Goal: Information Seeking & Learning: Learn about a topic

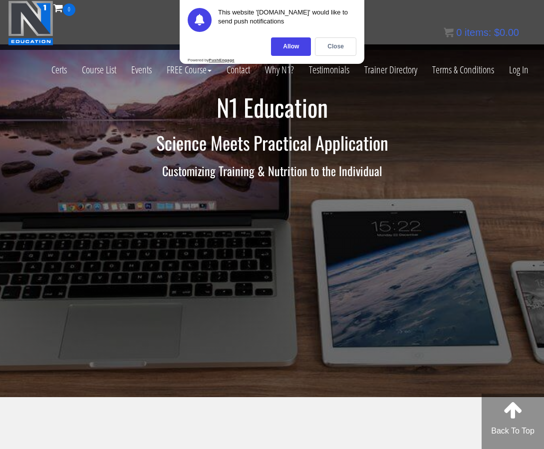
click at [413, 22] on div "Certs Course List Events FREE Course Course Preview – Biomechanics Course Previ…" at bounding box center [272, 40] width 528 height 49
click at [531, 75] on link "Log In" at bounding box center [519, 69] width 34 height 49
click at [512, 72] on link "Log In" at bounding box center [519, 69] width 34 height 49
click at [333, 48] on div "Close" at bounding box center [335, 46] width 41 height 18
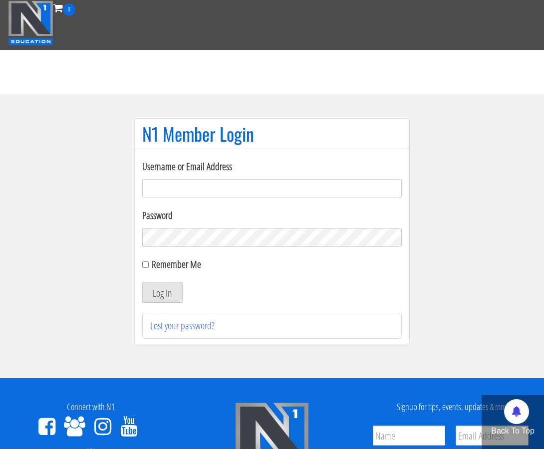
type input "bob.valiquette"
click at [143, 264] on input "Remember Me" at bounding box center [145, 265] width 6 height 6
checkbox input "true"
click at [152, 290] on button "Log In" at bounding box center [162, 292] width 40 height 21
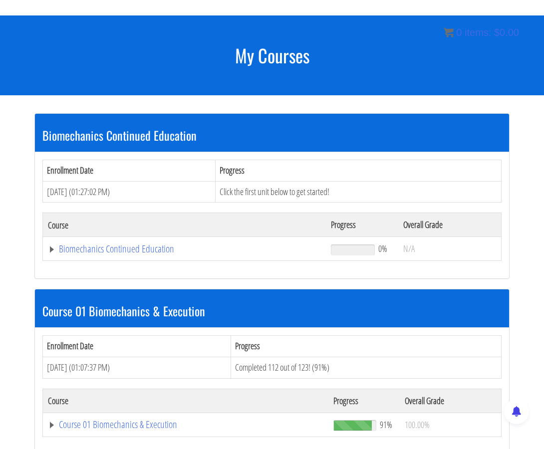
scroll to position [142, 0]
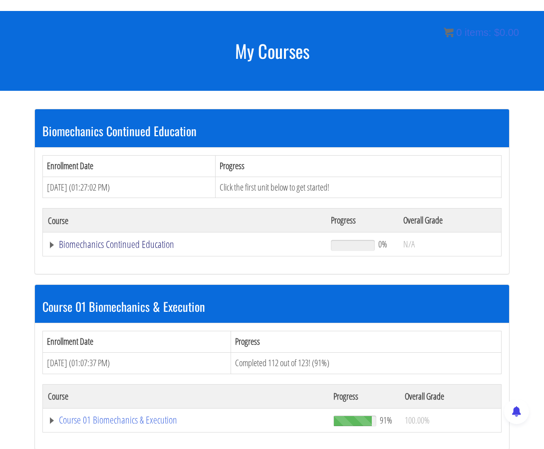
click at [119, 240] on link "Biomechanics Continued Education" at bounding box center [184, 245] width 273 height 10
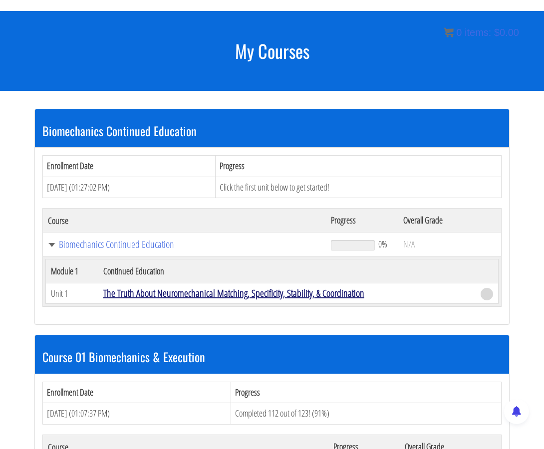
click at [146, 287] on link "The Truth About Neuromechanical Matching, Specificity, Stability, & Coordination" at bounding box center [233, 293] width 261 height 13
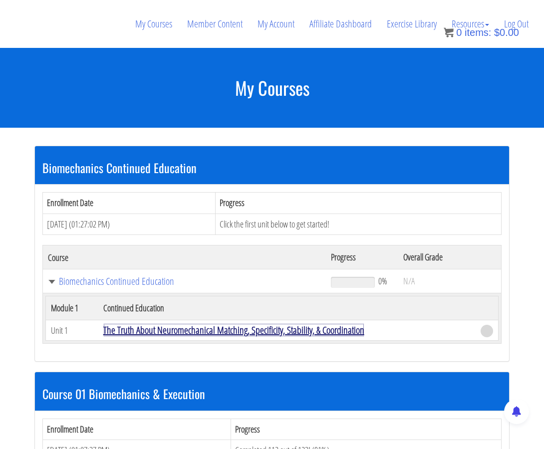
scroll to position [103, 0]
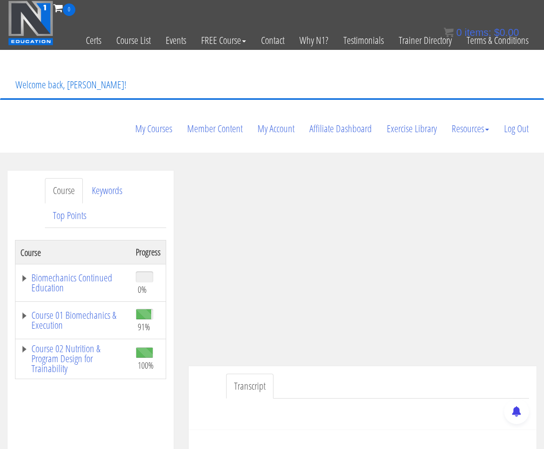
scroll to position [7, 0]
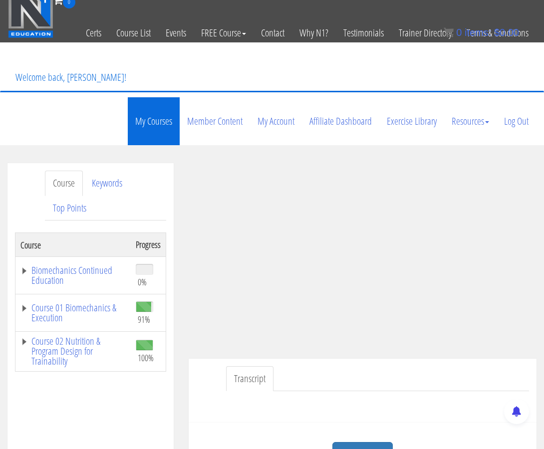
click at [152, 97] on link "My Courses" at bounding box center [154, 121] width 52 height 48
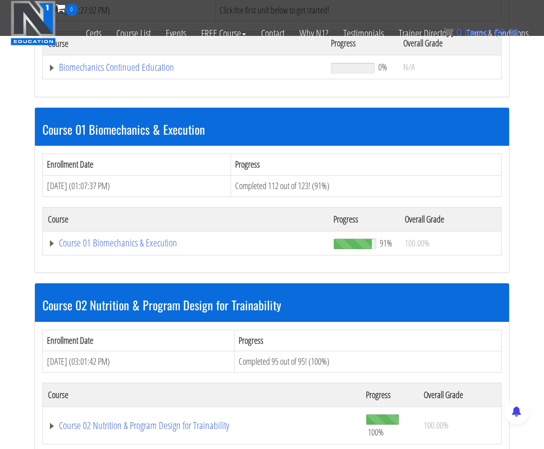
scroll to position [190, 0]
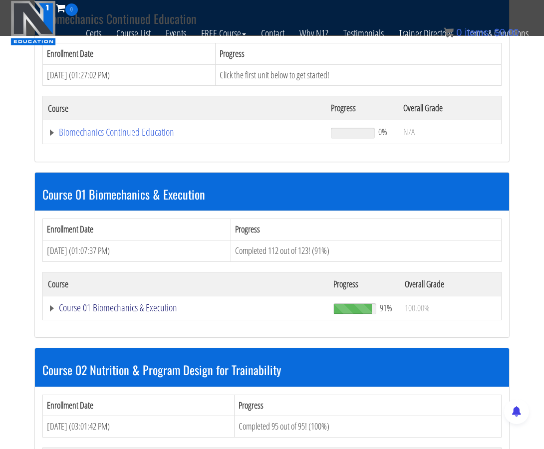
click at [96, 137] on link "Course 01 Biomechanics & Execution" at bounding box center [184, 132] width 273 height 10
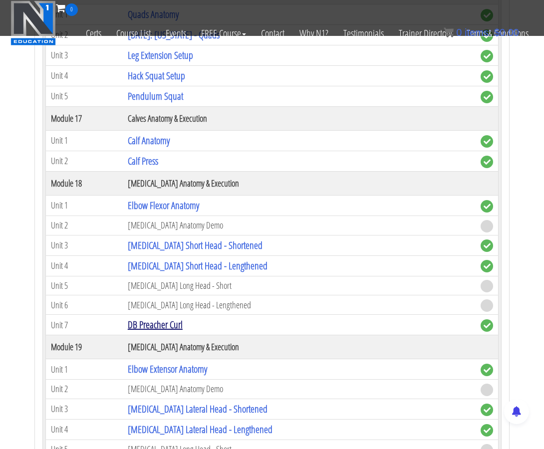
scroll to position [2953, 0]
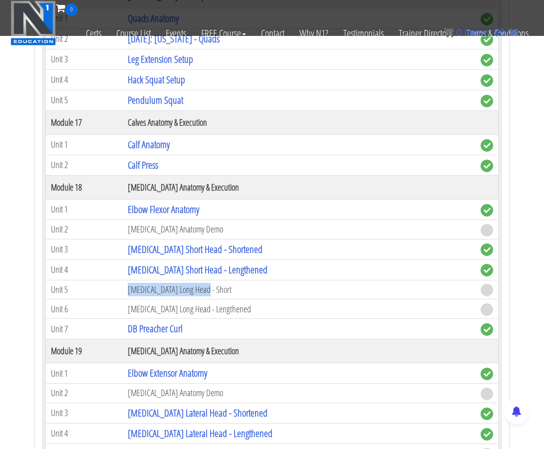
drag, startPoint x: 231, startPoint y: 253, endPoint x: 84, endPoint y: 253, distance: 146.8
click at [86, 280] on tr "Unit 5 [MEDICAL_DATA] Long Head - Short" at bounding box center [272, 289] width 453 height 19
click at [84, 280] on td "Unit 5" at bounding box center [84, 289] width 77 height 19
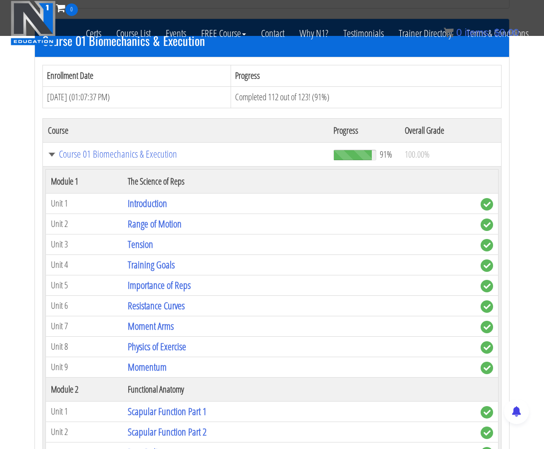
scroll to position [335, 0]
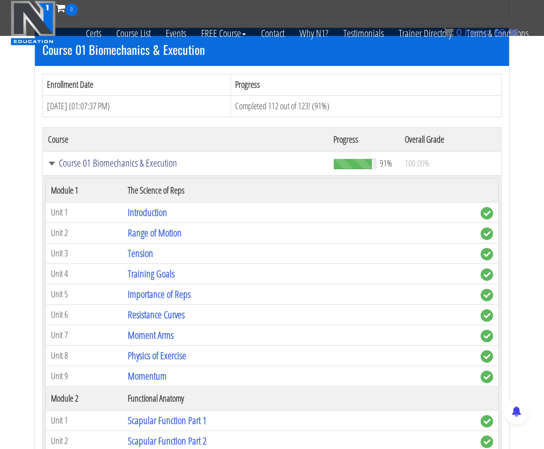
click at [52, 158] on link "Course 01 Biomechanics & Execution" at bounding box center [186, 163] width 276 height 10
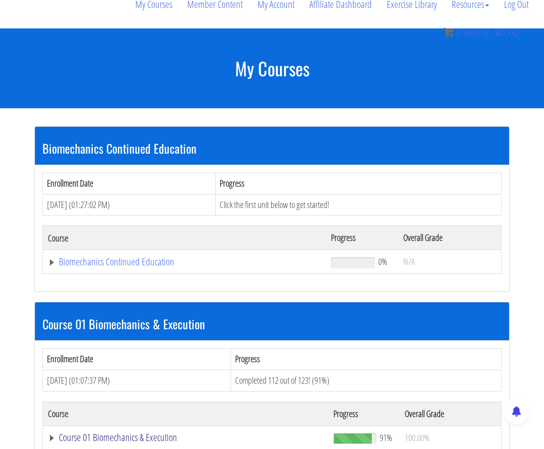
scroll to position [162, 0]
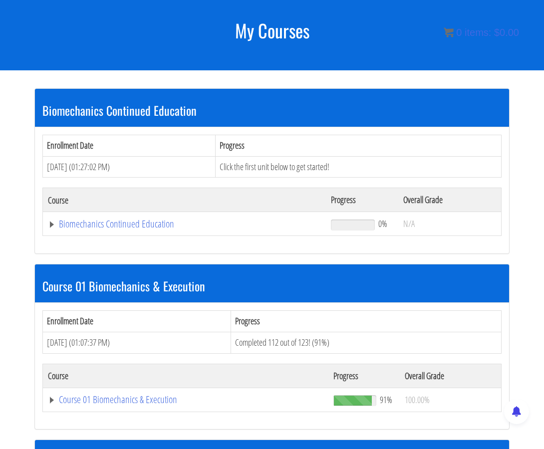
drag, startPoint x: 369, startPoint y: 306, endPoint x: 28, endPoint y: 285, distance: 341.2
click at [28, 285] on div "Biomechanics Continued Education Enrollment Date Progress [DATE] (01:27:02 PM) …" at bounding box center [271, 358] width 499 height 577
click at [29, 285] on div "Biomechanics Continued Education Enrollment Date Progress [DATE] (01:27:02 PM) …" at bounding box center [271, 358] width 499 height 577
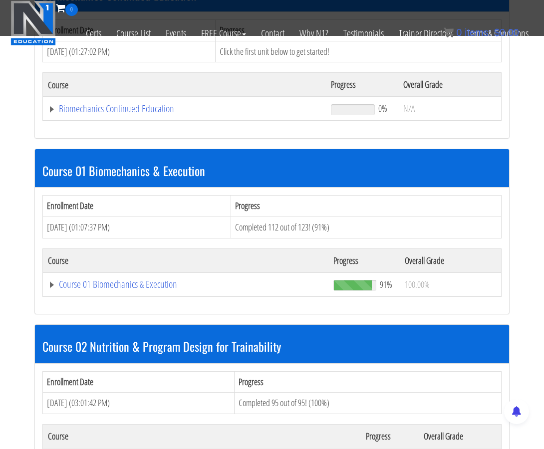
scroll to position [212, 0]
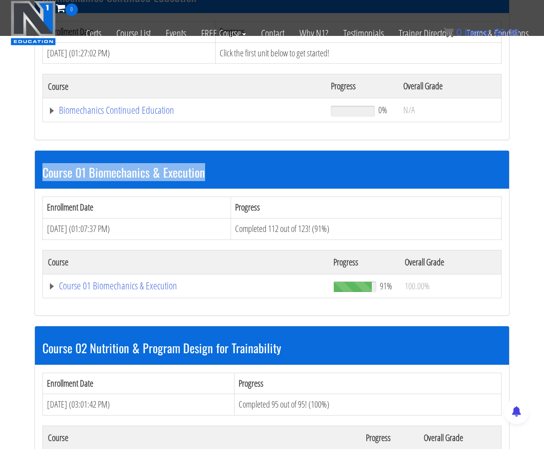
drag, startPoint x: 216, startPoint y: 136, endPoint x: 12, endPoint y: 131, distance: 203.3
click at [12, 131] on section "Biomechanics Continued Education Enrollment Date Progress [DATE] (01:27:02 PM) …" at bounding box center [272, 245] width 544 height 577
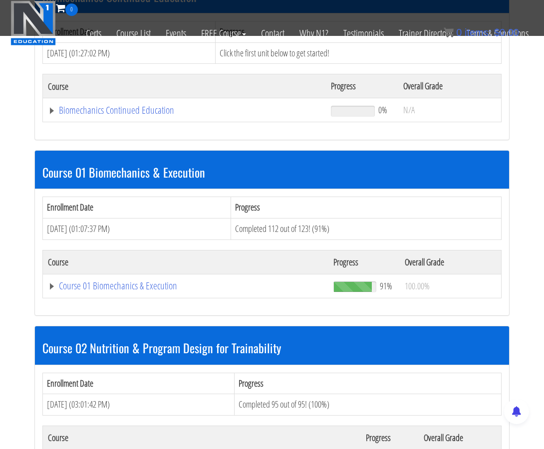
scroll to position [263, 0]
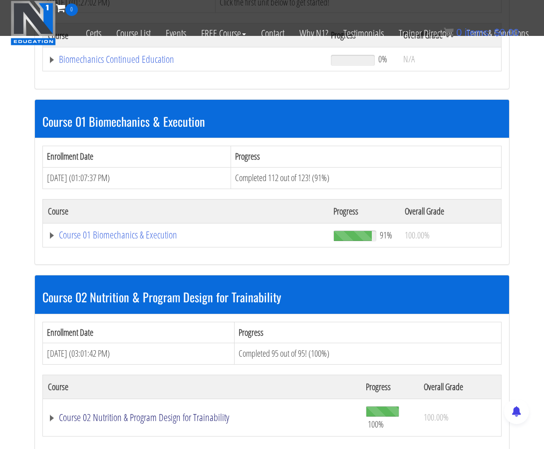
click at [112, 64] on link "Course 02 Nutrition & Program Design for Trainability" at bounding box center [184, 59] width 273 height 10
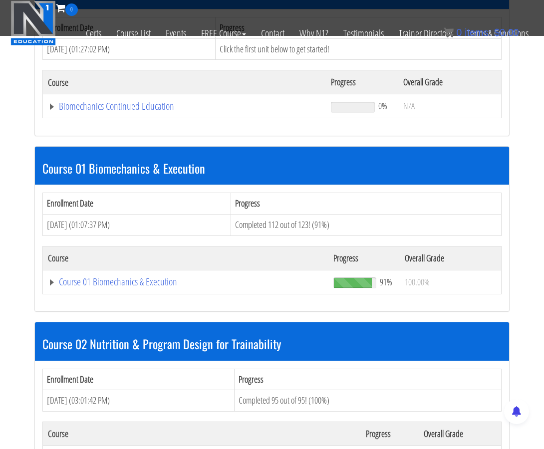
scroll to position [216, 0]
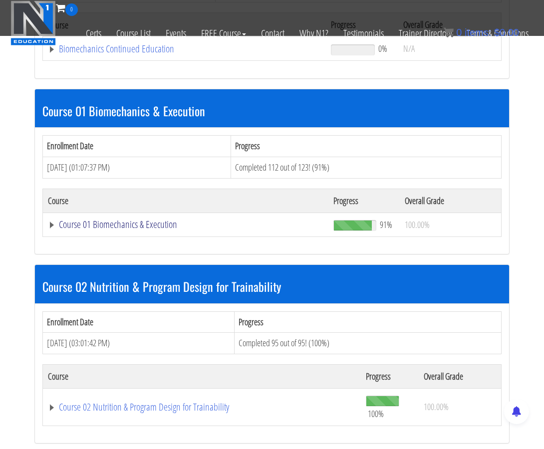
click at [120, 54] on link "Course 01 Biomechanics & Execution" at bounding box center [184, 49] width 273 height 10
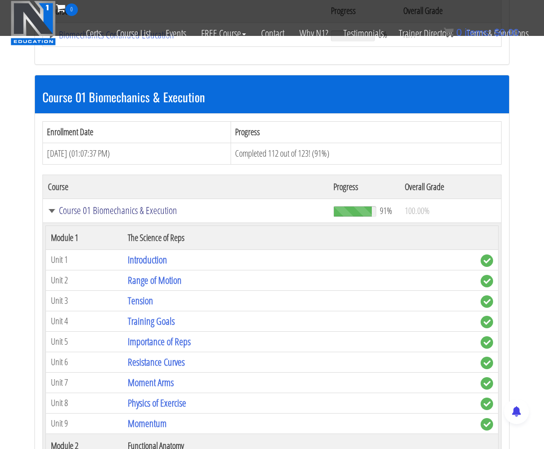
scroll to position [280, 0]
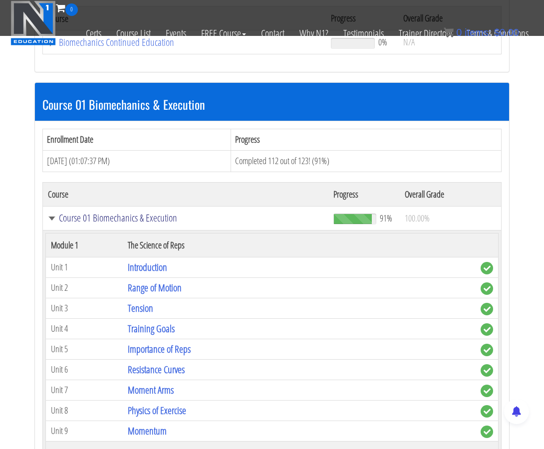
click at [51, 213] on link "Course 01 Biomechanics & Execution" at bounding box center [186, 218] width 276 height 10
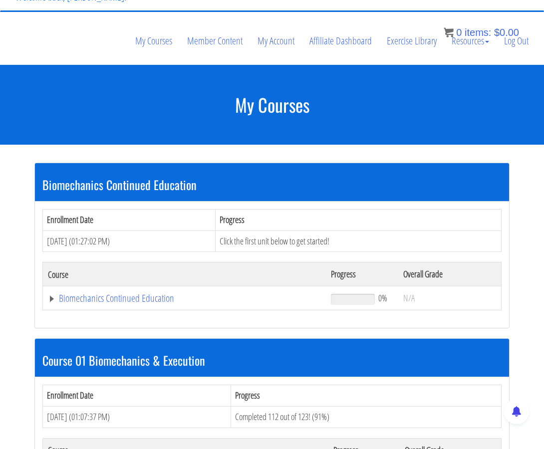
scroll to position [106, 0]
